Goal: Book appointment/travel/reservation

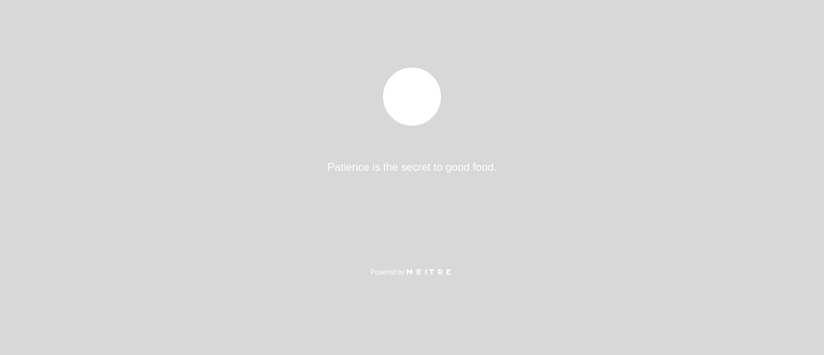
select select "es"
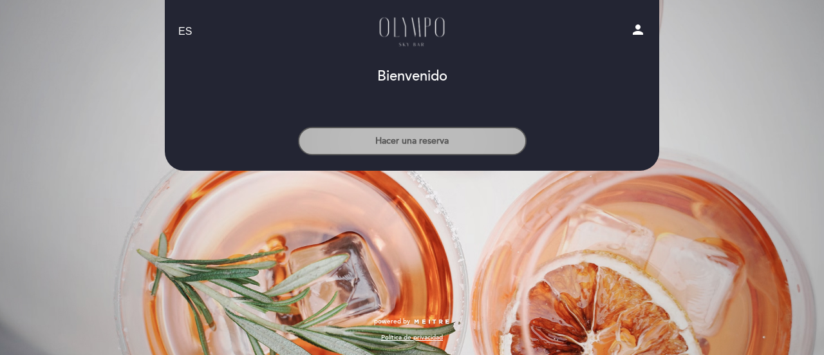
click at [457, 142] on button "Hacer una reserva" at bounding box center [412, 141] width 229 height 28
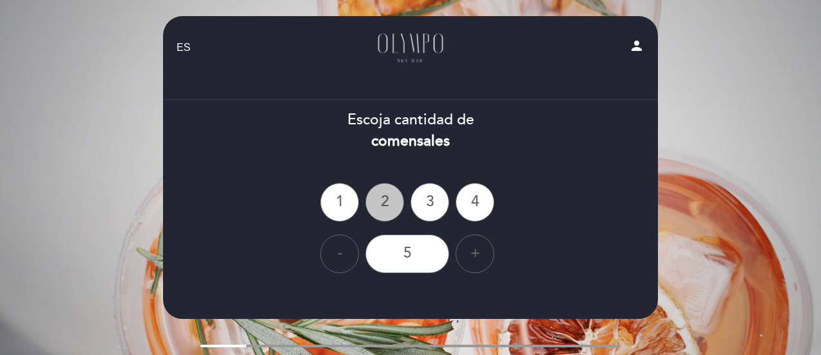
click at [381, 202] on div "2" at bounding box center [384, 202] width 39 height 39
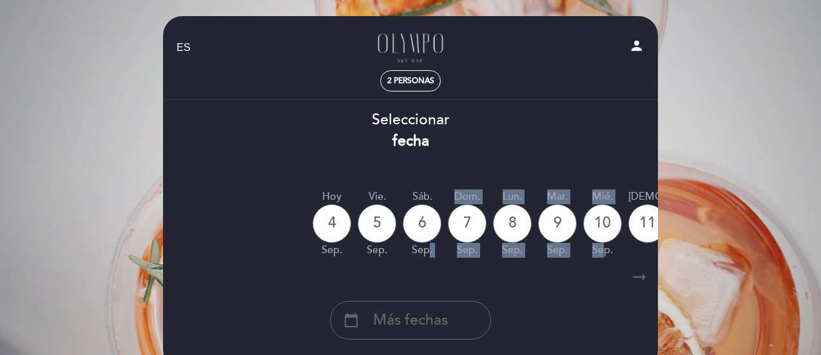
drag, startPoint x: 428, startPoint y: 262, endPoint x: 600, endPoint y: 249, distance: 172.4
click at [600, 249] on div "Hoy [DATE] vie. [DATE] sáb. [DATE] dom. [DATE] lun. [DATE] [DATE] sep. mié. [DA…" at bounding box center [410, 223] width 496 height 81
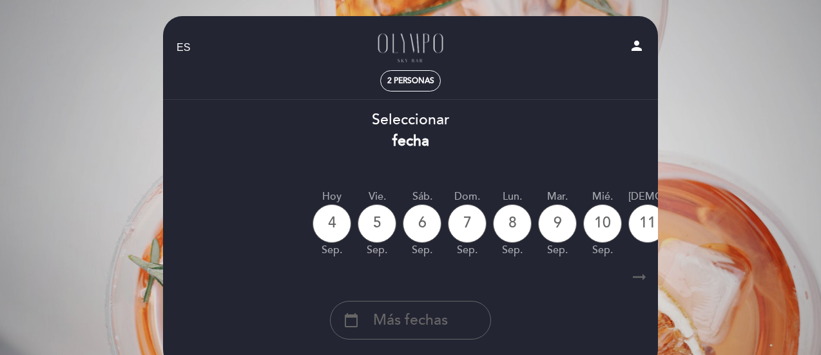
click at [629, 272] on icon "arrow_right_alt" at bounding box center [638, 277] width 19 height 28
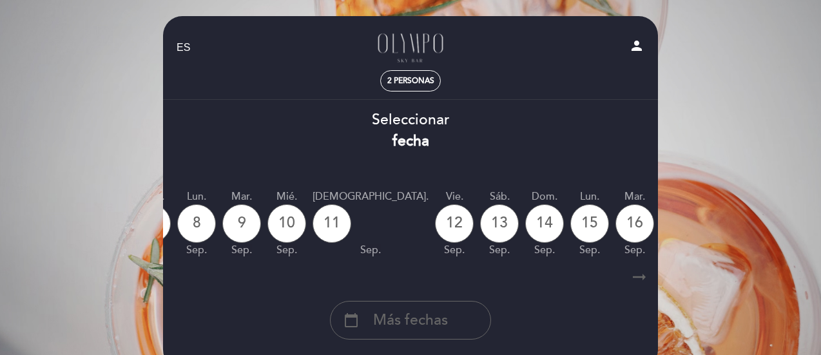
click at [636, 285] on icon "arrow_right_alt" at bounding box center [638, 277] width 19 height 28
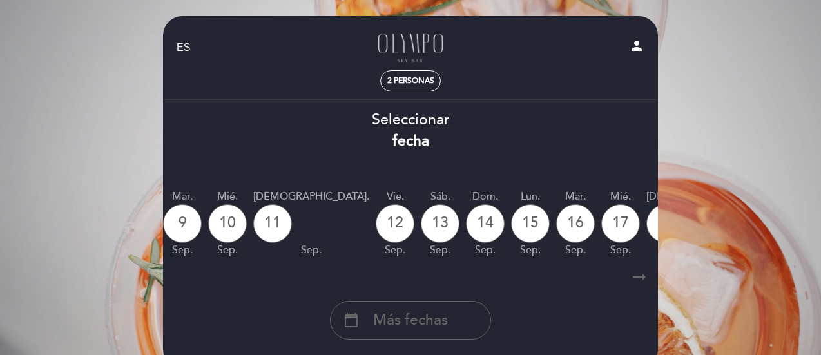
scroll to position [0, 376]
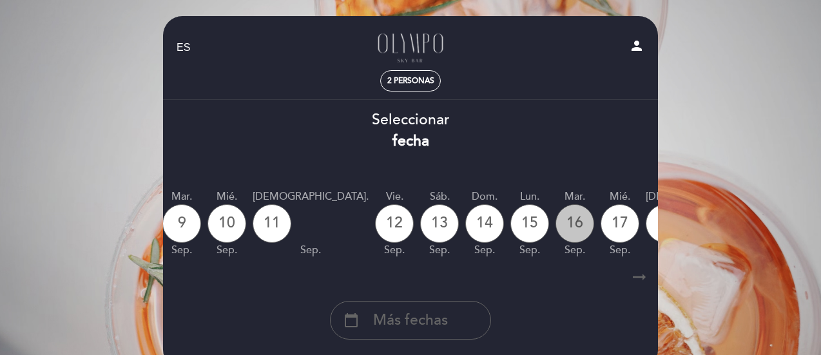
click at [555, 225] on div "16" at bounding box center [574, 223] width 39 height 39
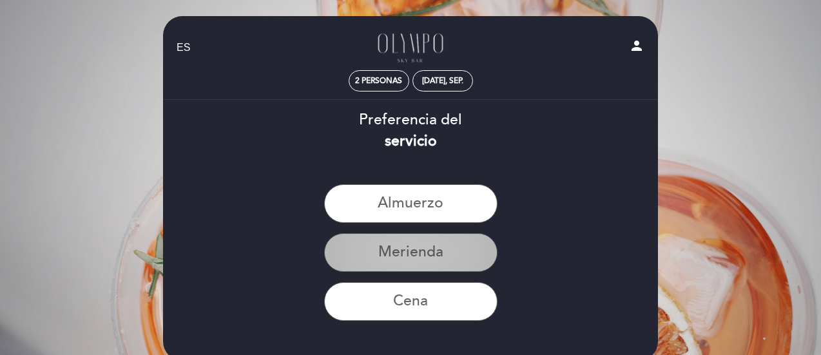
click at [441, 252] on button "Merienda" at bounding box center [410, 252] width 173 height 39
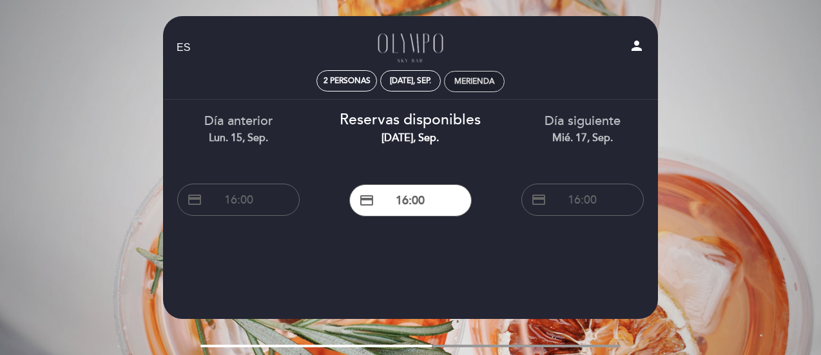
click at [474, 86] on div "Merienda" at bounding box center [474, 82] width 40 height 10
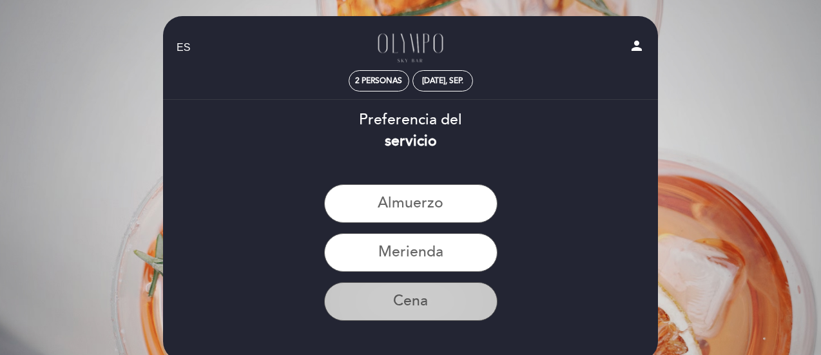
click at [410, 294] on button "Cena" at bounding box center [410, 301] width 173 height 39
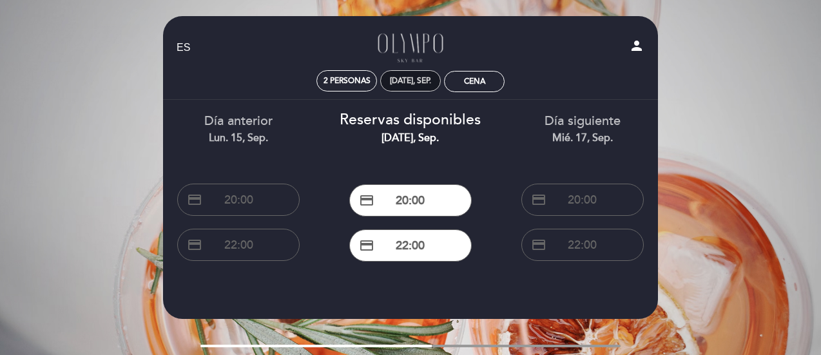
click at [412, 87] on div "[DATE], sep." at bounding box center [410, 80] width 61 height 21
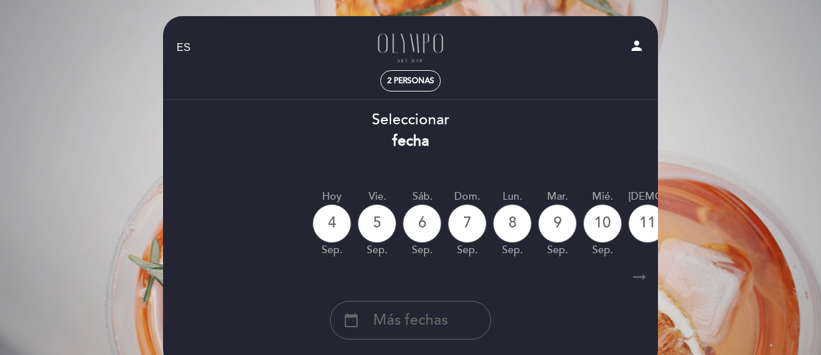
click at [640, 280] on icon "arrow_right_alt" at bounding box center [638, 277] width 19 height 28
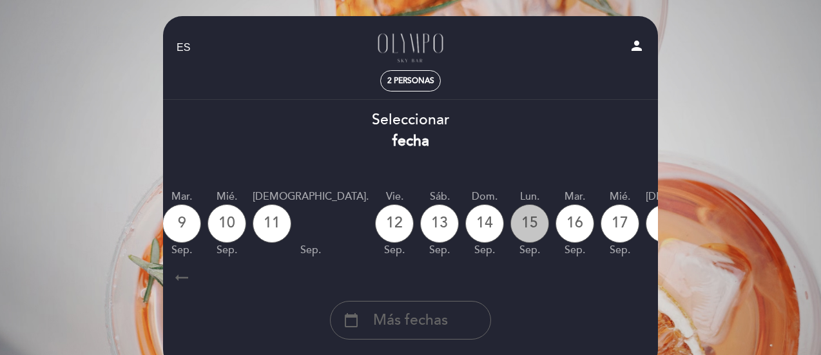
click at [510, 224] on div "15" at bounding box center [529, 223] width 39 height 39
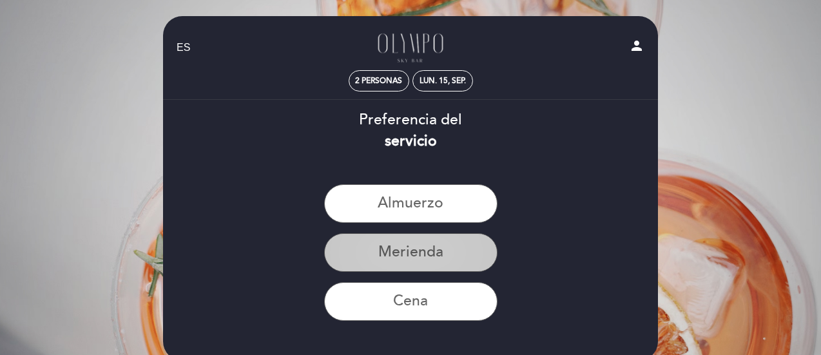
click at [423, 265] on button "Merienda" at bounding box center [410, 252] width 173 height 39
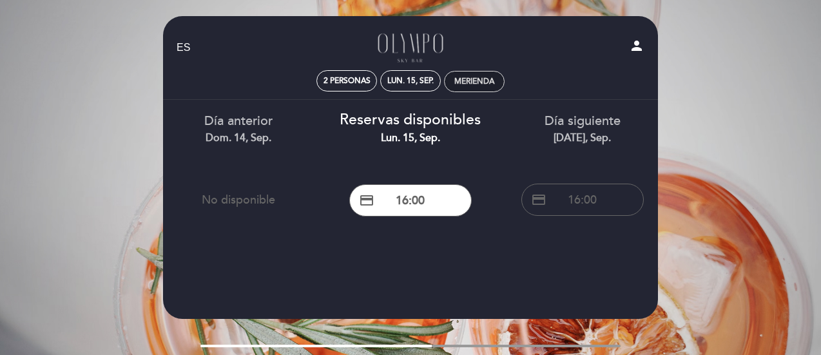
click at [479, 81] on div "Merienda" at bounding box center [474, 82] width 40 height 10
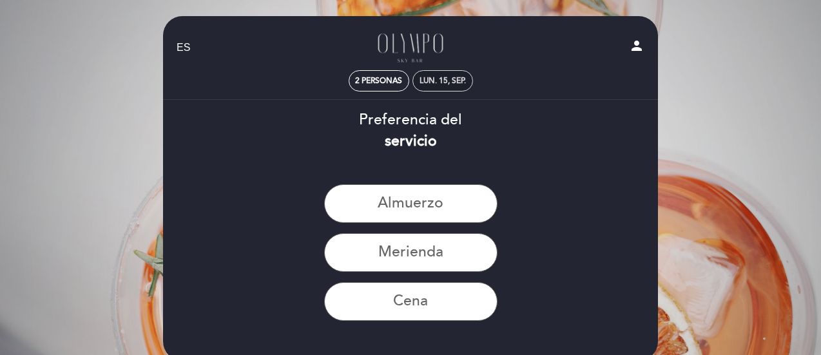
click at [425, 77] on div "lun. 15, sep." at bounding box center [442, 81] width 46 height 10
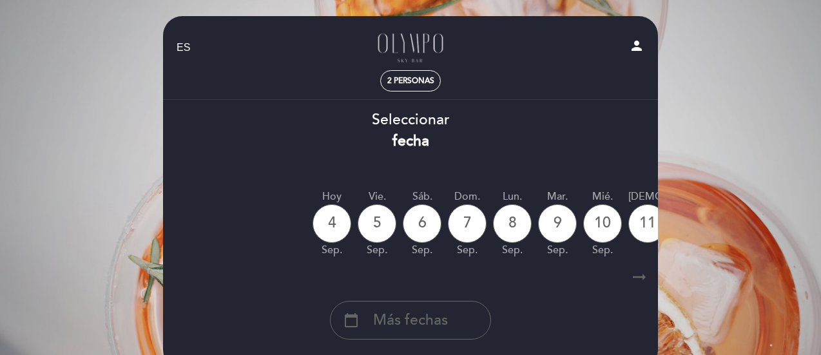
click at [645, 278] on icon "arrow_right_alt" at bounding box center [638, 277] width 19 height 28
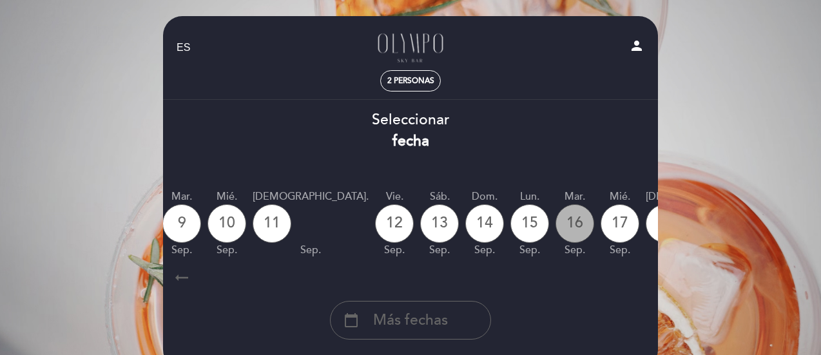
click at [555, 216] on div "16" at bounding box center [574, 223] width 39 height 39
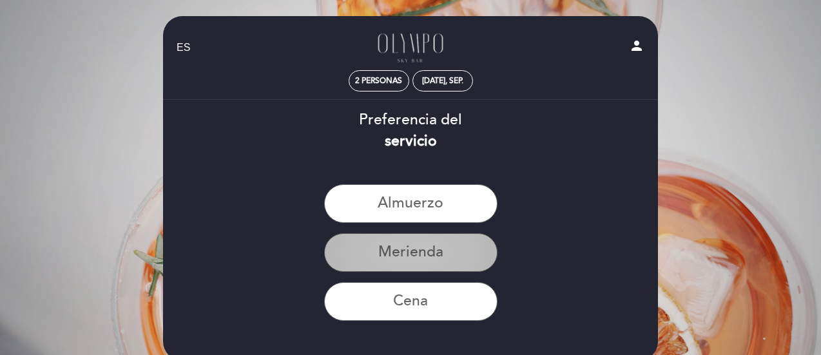
click at [460, 254] on button "Merienda" at bounding box center [410, 252] width 173 height 39
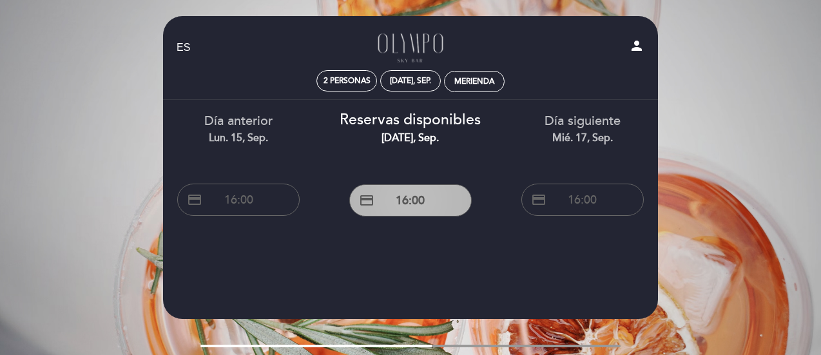
click at [432, 200] on button "credit_card 16:00" at bounding box center [410, 200] width 122 height 32
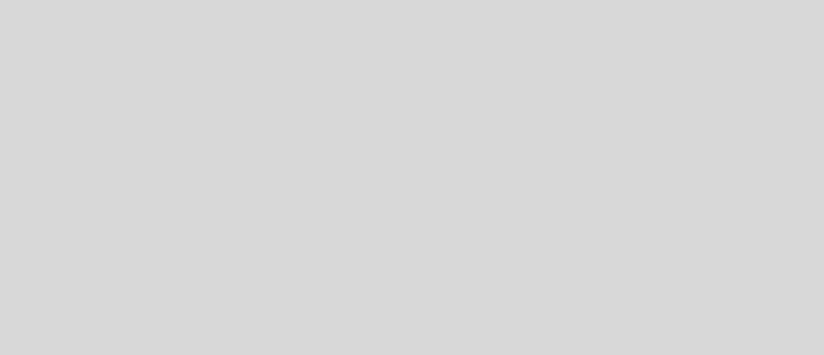
select select "es"
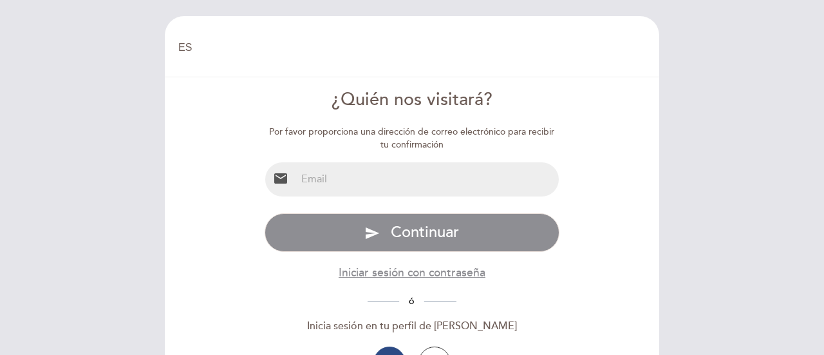
click at [402, 189] on input "email" at bounding box center [427, 179] width 263 height 34
type input "[EMAIL_ADDRESS][PERSON_NAME][DOMAIN_NAME]"
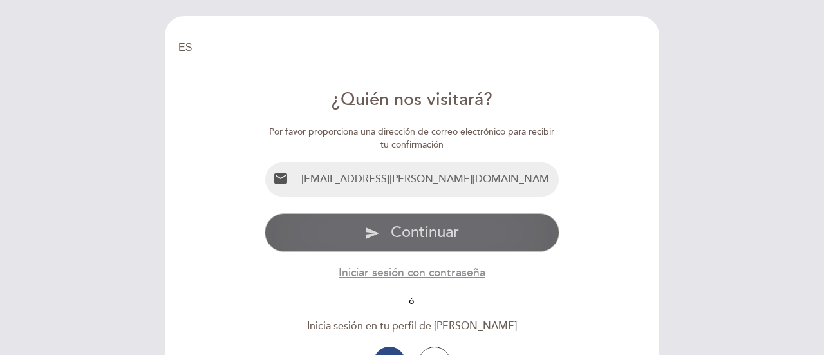
click at [408, 233] on span "Continuar" at bounding box center [425, 232] width 68 height 19
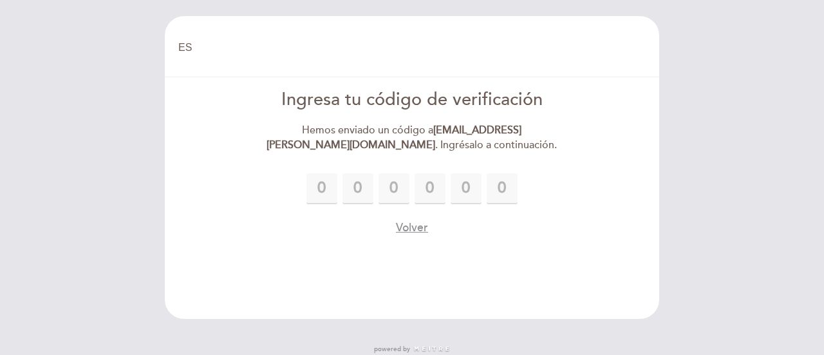
type input "9"
type input "6"
type input "0"
type input "5"
type input "2"
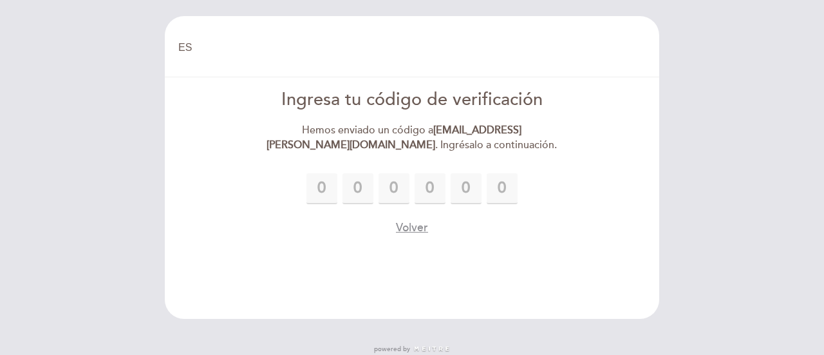
type input "7"
click at [541, 194] on div "9 6 0 5 2 7" at bounding box center [413, 188] width 296 height 31
